Goal: Transaction & Acquisition: Purchase product/service

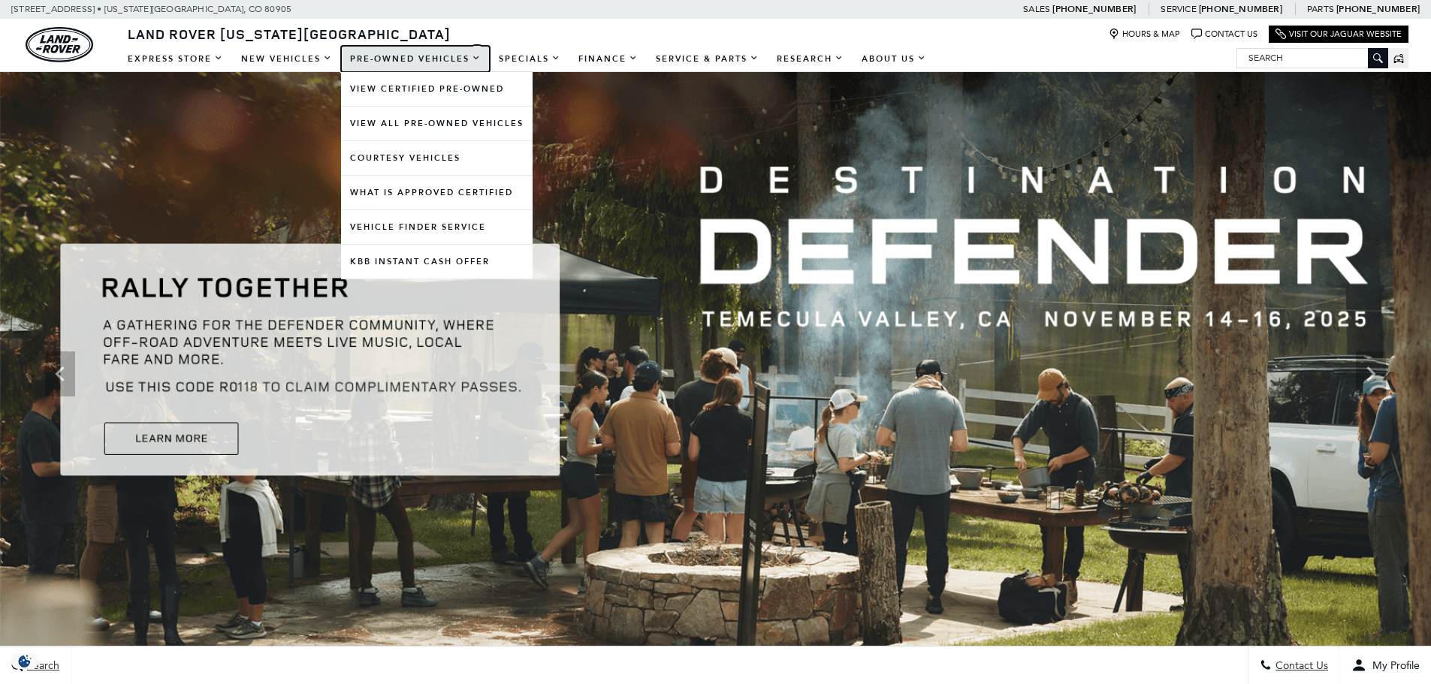
click at [400, 62] on link "Pre-Owned Vehicles" at bounding box center [415, 59] width 149 height 26
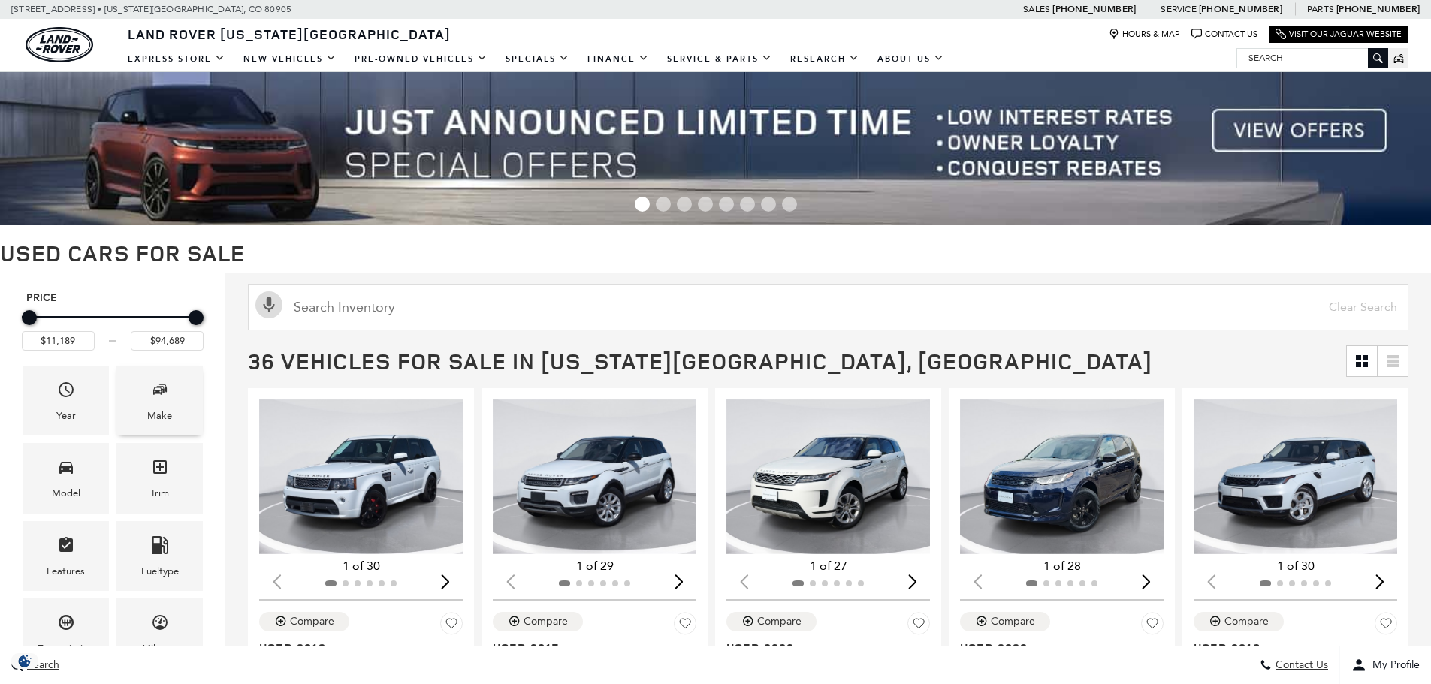
click at [164, 428] on div "Make" at bounding box center [159, 401] width 86 height 70
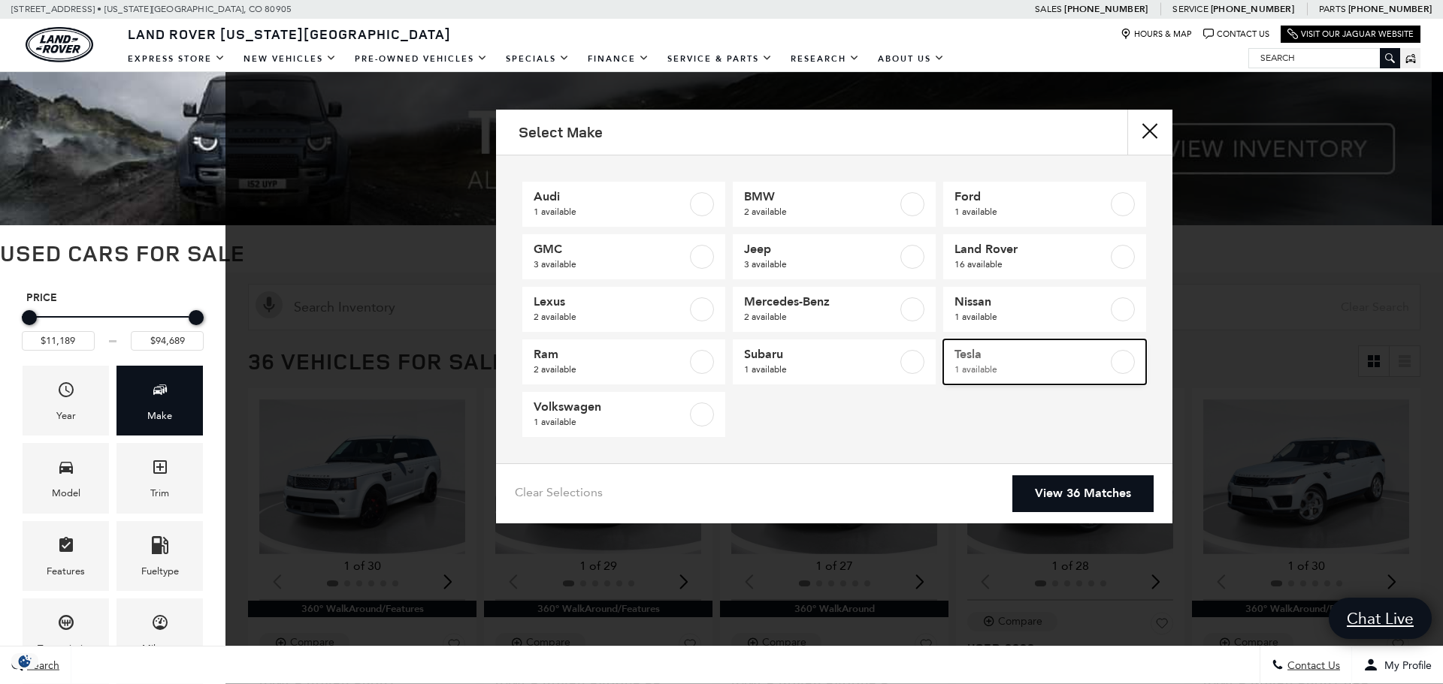
click at [956, 369] on span "1 available" at bounding box center [1030, 369] width 153 height 15
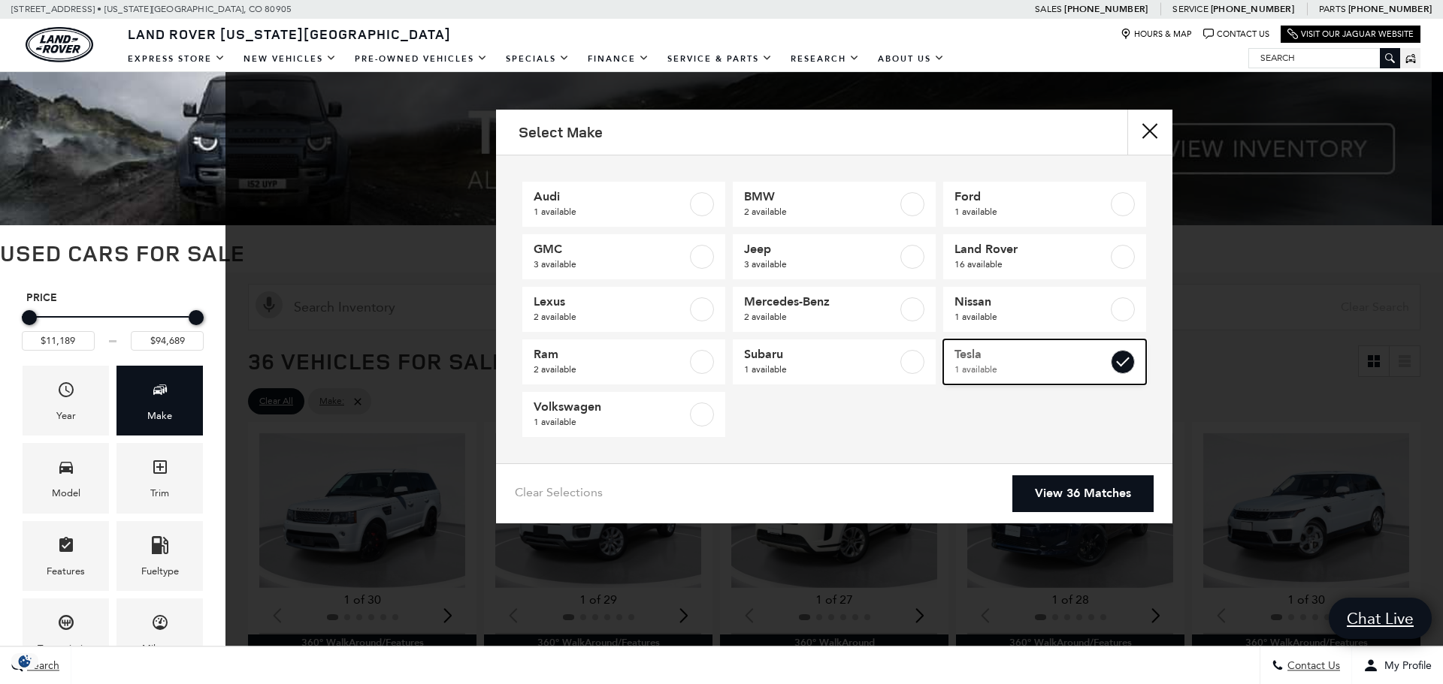
type input "$76,689"
checkbox input "true"
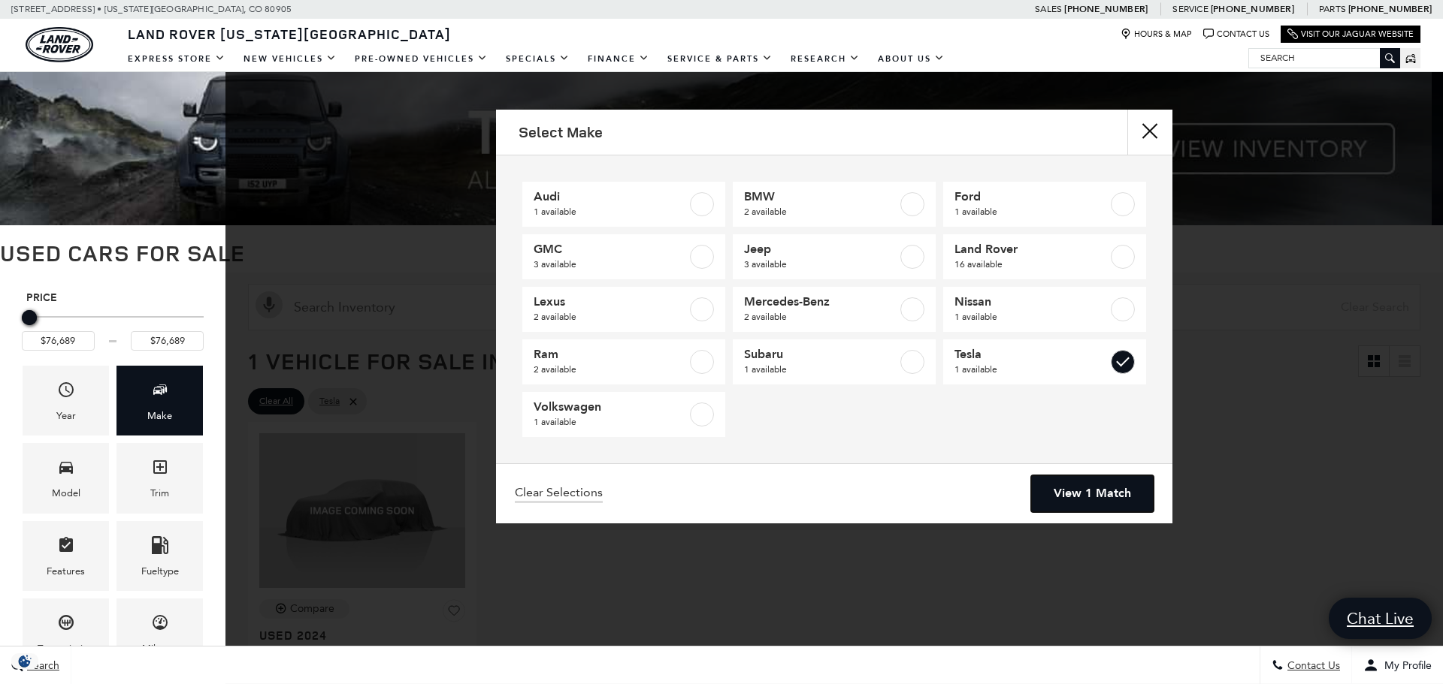
click at [1048, 488] on link "View 1 Match" at bounding box center [1092, 494] width 122 height 37
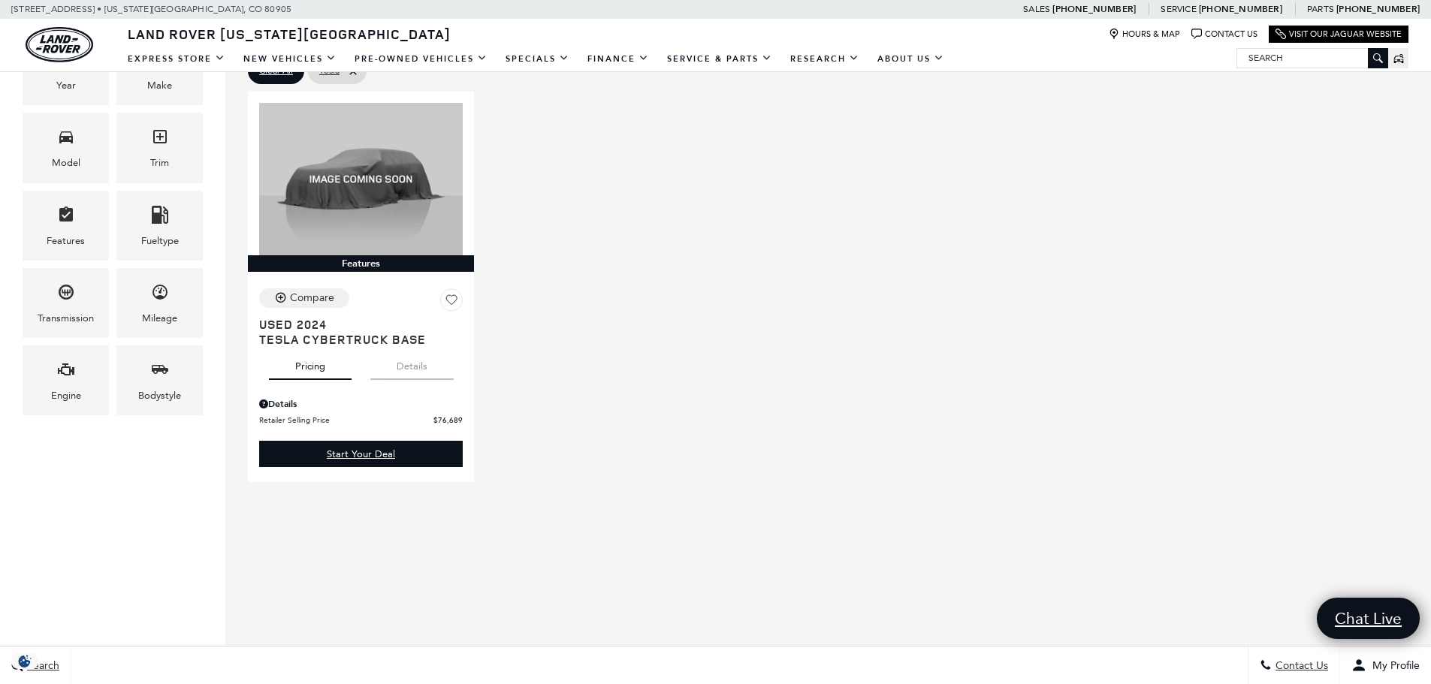
scroll to position [376, 0]
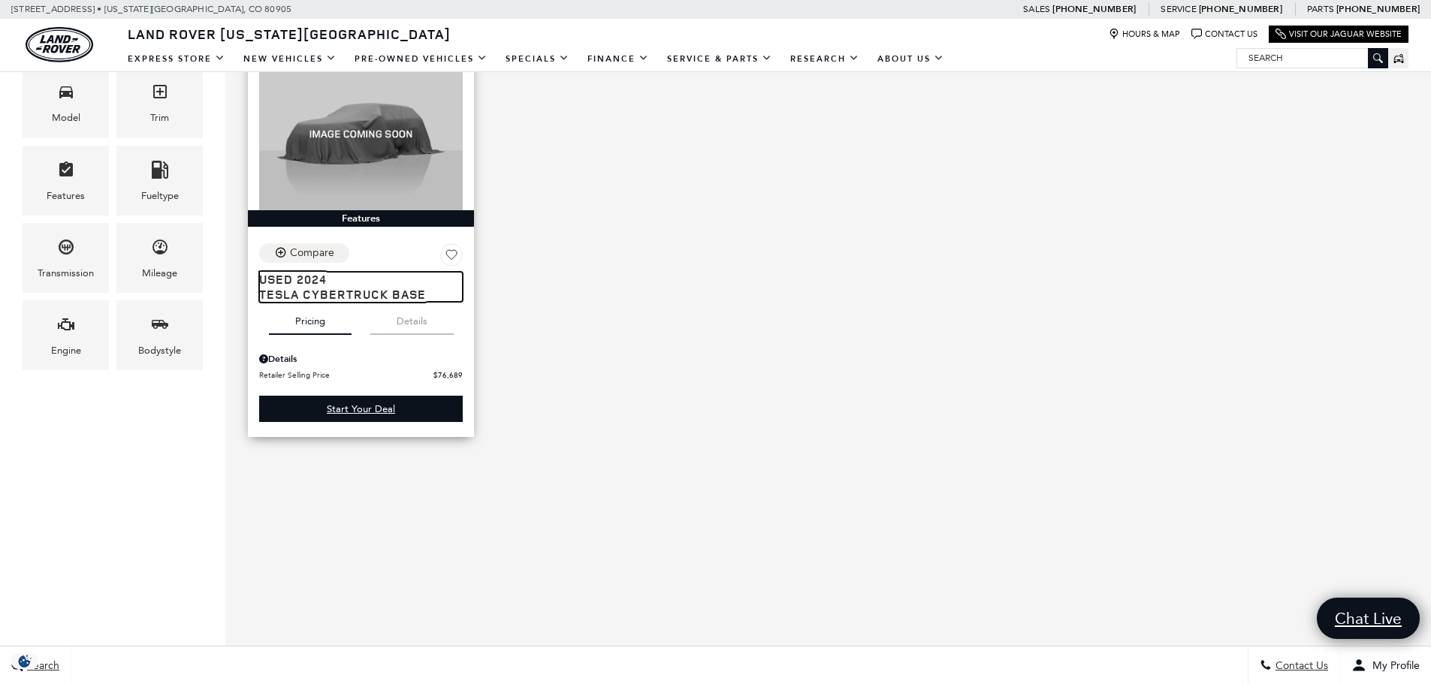
click at [375, 295] on span "Tesla Cybertruck Base" at bounding box center [355, 294] width 192 height 15
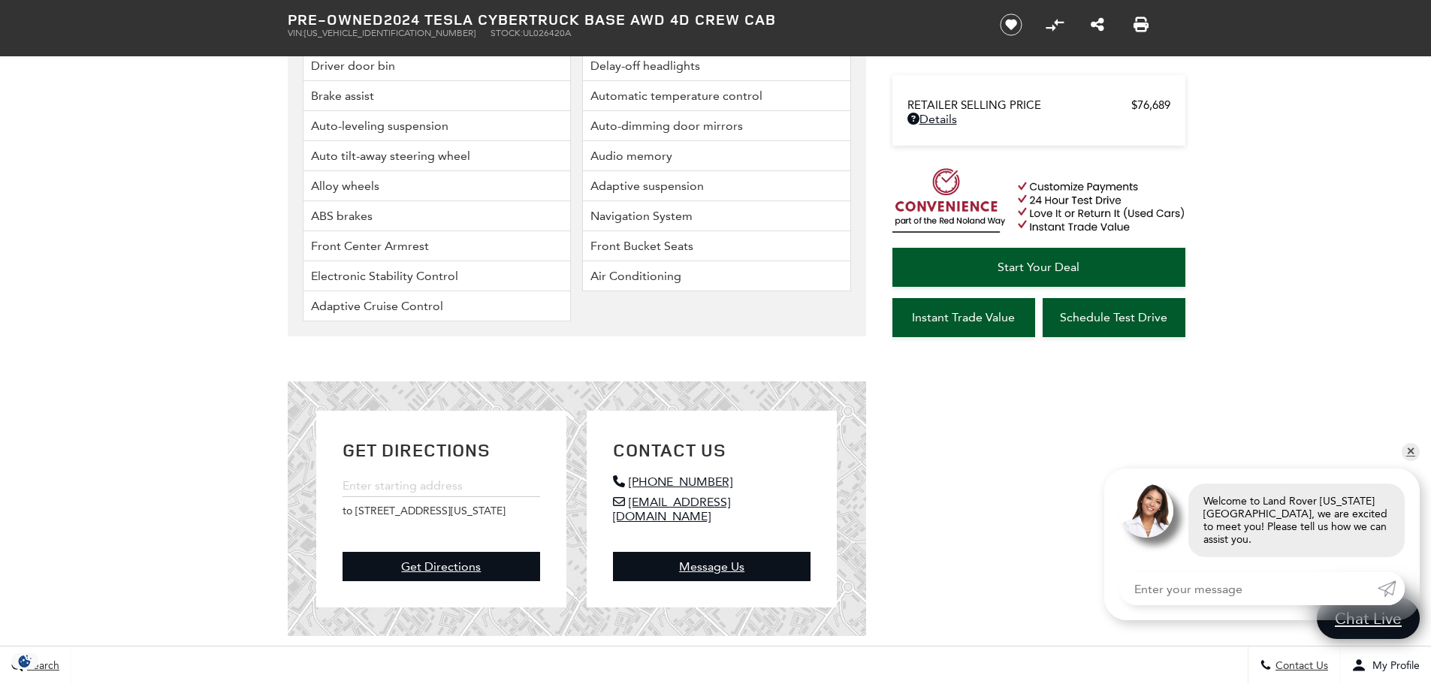
scroll to position [2855, 0]
